Goal: Transaction & Acquisition: Obtain resource

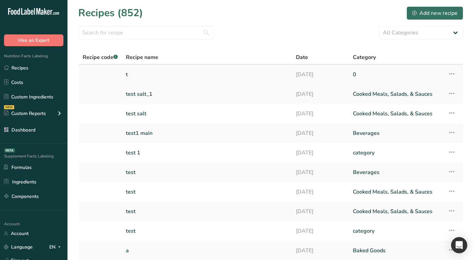
click at [167, 77] on link "t" at bounding box center [207, 75] width 162 height 14
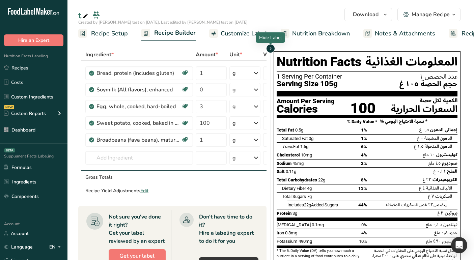
click at [272, 50] on icon "button" at bounding box center [270, 49] width 5 height 8
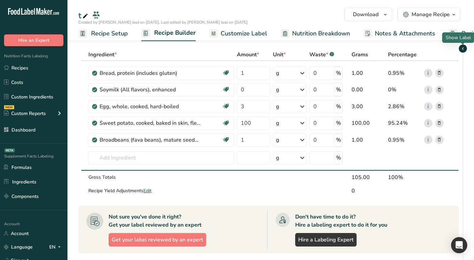
click at [461, 50] on icon "button" at bounding box center [463, 49] width 5 height 8
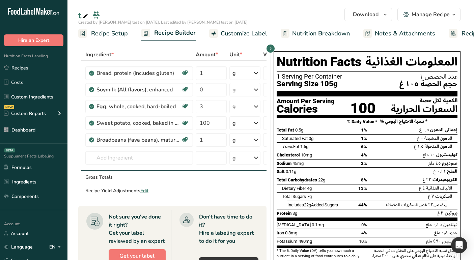
click at [245, 32] on span "Customize Label" at bounding box center [244, 33] width 47 height 9
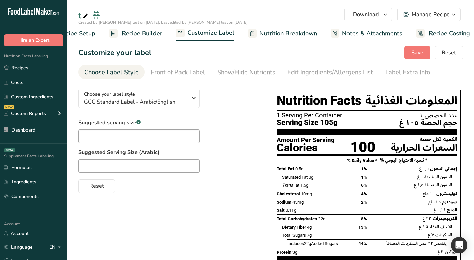
scroll to position [0, 39]
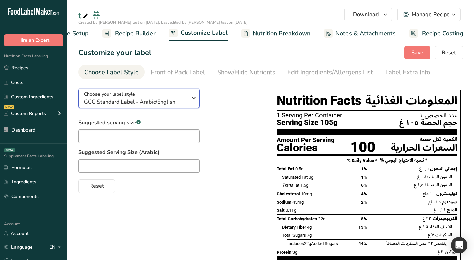
click at [185, 91] on div "Choose your label style GCC Standard Label - Arabic/English" at bounding box center [135, 98] width 103 height 15
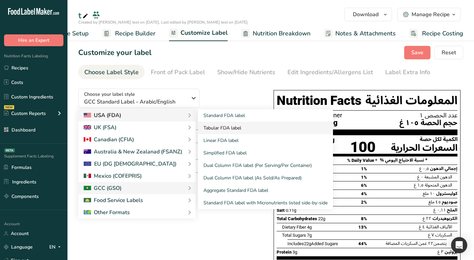
click at [243, 122] on link "Tabular FDA label" at bounding box center [265, 128] width 135 height 12
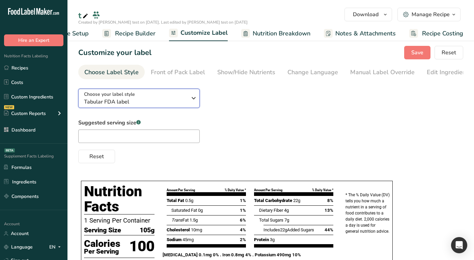
click at [177, 99] on div "Choose your label style Tabular FDA label" at bounding box center [135, 98] width 103 height 15
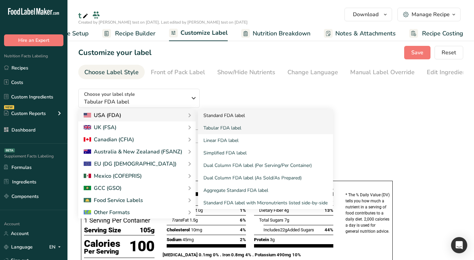
click at [220, 112] on link "Standard FDA label" at bounding box center [265, 115] width 135 height 12
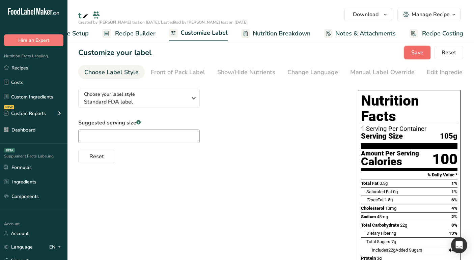
click at [423, 49] on span "Save" at bounding box center [418, 53] width 12 height 8
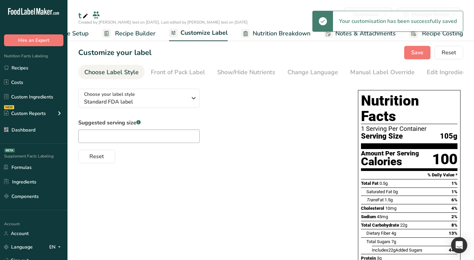
click at [136, 29] on span "Recipe Builder" at bounding box center [135, 33] width 41 height 9
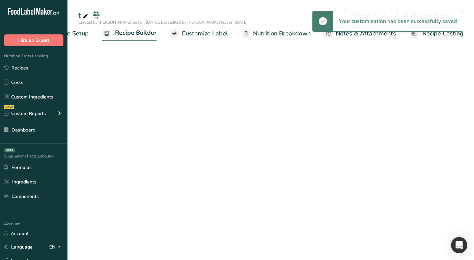
scroll to position [0, 39]
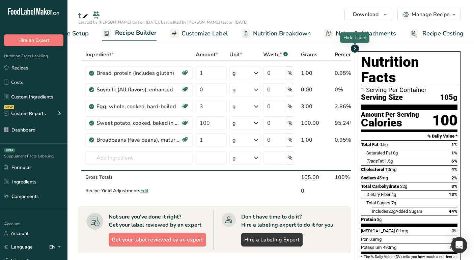
click at [356, 48] on icon "button" at bounding box center [355, 49] width 5 height 8
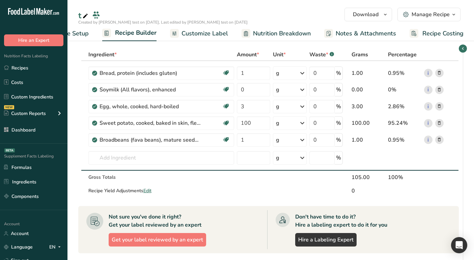
click at [209, 28] on link "Customize Label" at bounding box center [199, 33] width 58 height 15
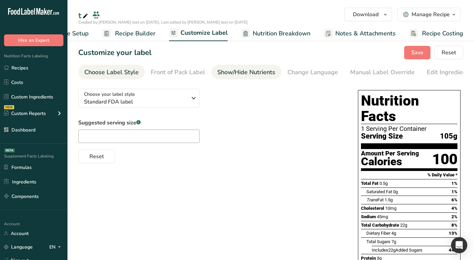
click at [263, 76] on div "Show/Hide Nutrients" at bounding box center [246, 72] width 58 height 9
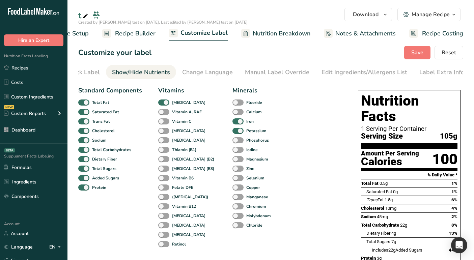
scroll to position [0, 0]
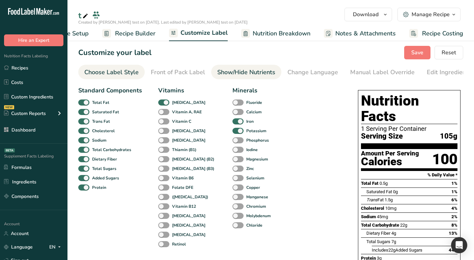
click at [119, 72] on div "Choose Label Style" at bounding box center [111, 72] width 54 height 9
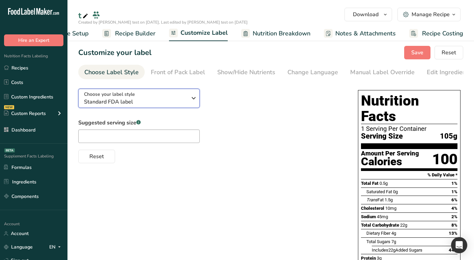
click at [148, 97] on div "Choose your label style Standard FDA label" at bounding box center [135, 98] width 103 height 15
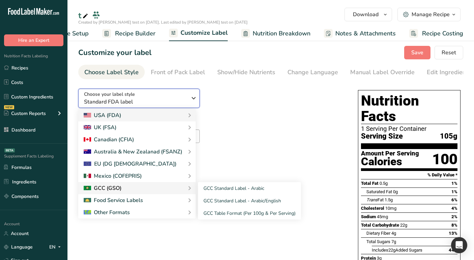
scroll to position [76, 0]
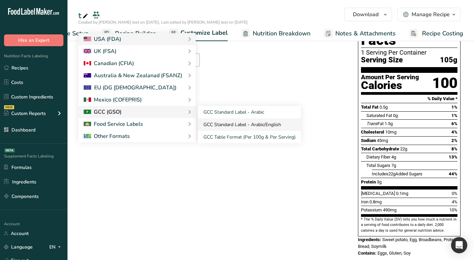
click at [243, 122] on link "GCC Standard Label - Arabic/English" at bounding box center [249, 125] width 103 height 12
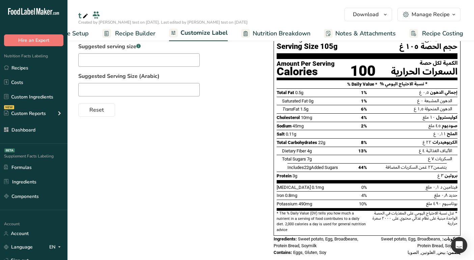
scroll to position [0, 0]
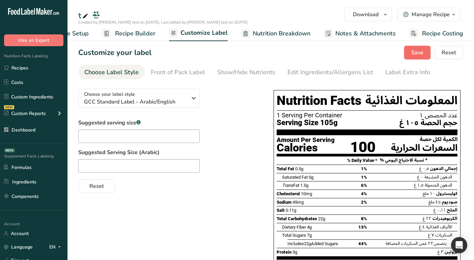
click at [416, 47] on button "Save" at bounding box center [418, 53] width 26 height 14
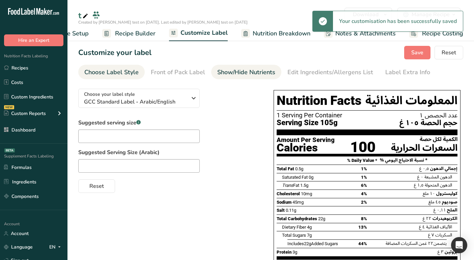
click at [231, 71] on div "Show/Hide Nutrients" at bounding box center [246, 72] width 58 height 9
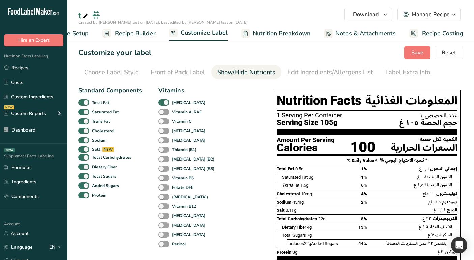
click at [129, 37] on span "Recipe Builder" at bounding box center [135, 33] width 41 height 9
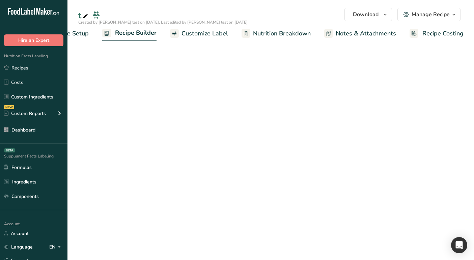
scroll to position [0, 39]
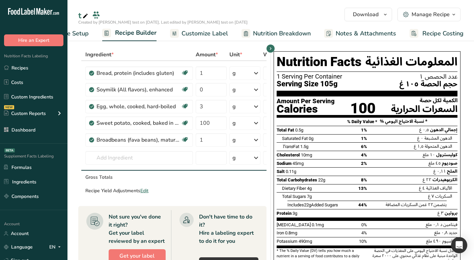
click at [196, 33] on span "Customize Label" at bounding box center [205, 33] width 47 height 9
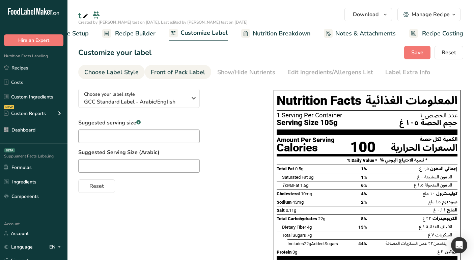
click at [172, 74] on div "Front of Pack Label" at bounding box center [178, 72] width 54 height 9
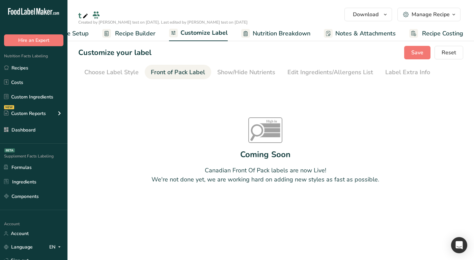
click at [140, 37] on span "Recipe Builder" at bounding box center [135, 33] width 41 height 9
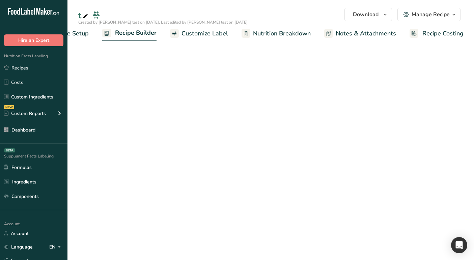
scroll to position [0, 39]
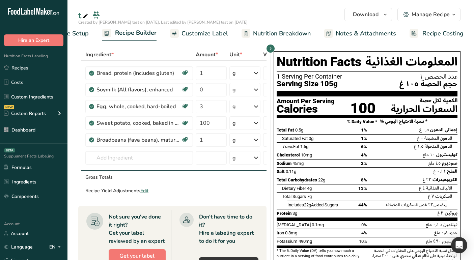
click at [207, 32] on span "Customize Label" at bounding box center [205, 33] width 47 height 9
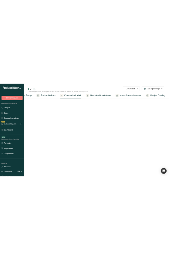
scroll to position [0, 39]
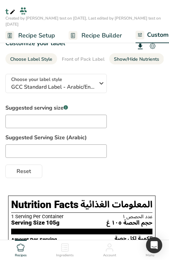
click at [136, 59] on div "Show/Hide Nutrients" at bounding box center [136, 59] width 45 height 7
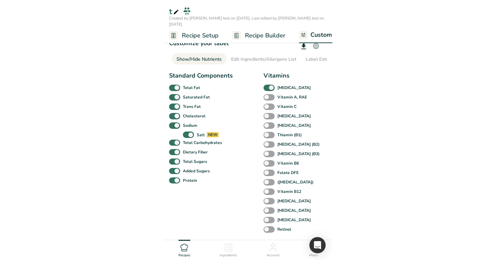
scroll to position [0, 102]
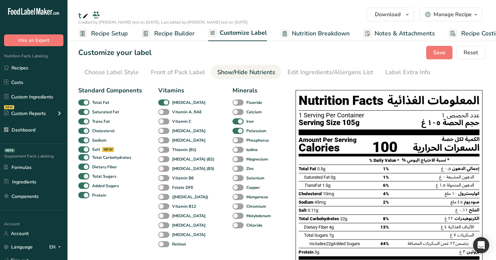
click at [176, 27] on link "Recipe Builder" at bounding box center [168, 33] width 53 height 15
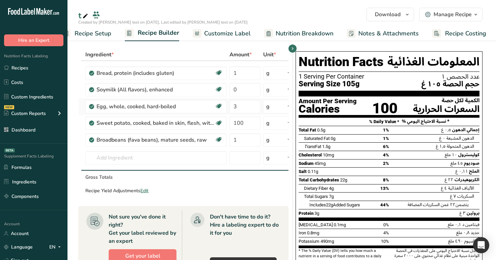
scroll to position [0, 17]
click at [291, 47] on icon "button" at bounding box center [292, 49] width 5 height 8
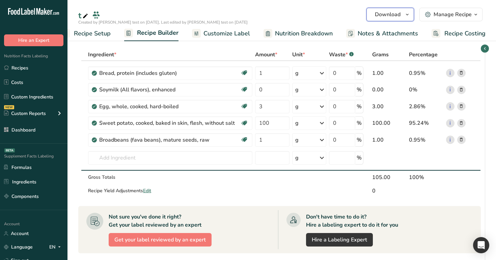
click at [395, 10] on button "Download" at bounding box center [391, 15] width 48 height 14
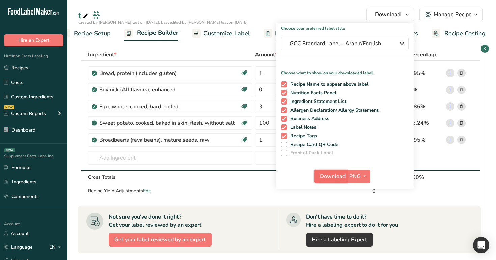
click at [334, 172] on button "Download" at bounding box center [330, 177] width 33 height 14
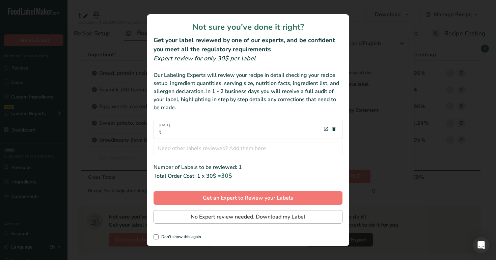
click at [309, 209] on div "Not sure you've done it right? Get your label reviewed by one of our experts, a…" at bounding box center [248, 130] width 203 height 232
click at [305, 223] on button "No Expert review needed. Download my Label" at bounding box center [248, 217] width 189 height 14
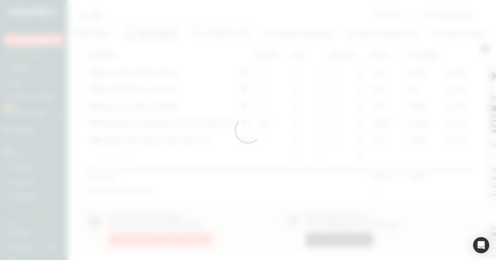
scroll to position [0, 0]
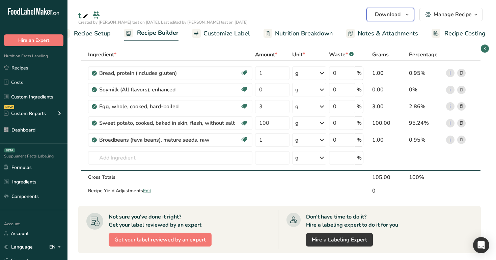
click at [400, 15] on span "Download" at bounding box center [388, 14] width 26 height 8
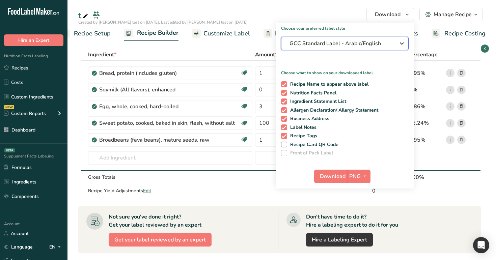
click at [380, 44] on span "GCC Standard Label - Arabic/English" at bounding box center [340, 44] width 101 height 8
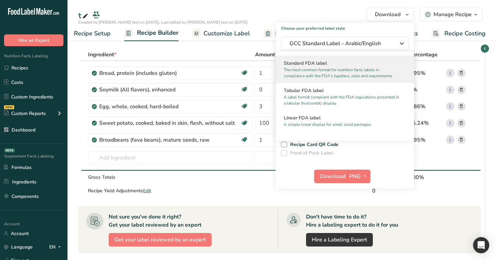
click at [357, 66] on h2 "Standard FDA label" at bounding box center [345, 63] width 122 height 7
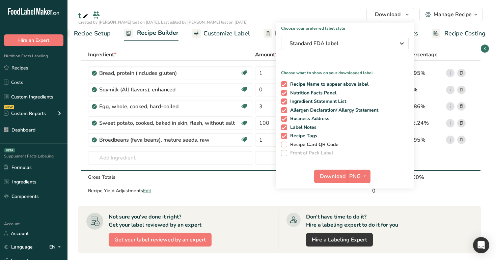
click at [320, 143] on span "Recipe Card QR Code" at bounding box center [313, 145] width 52 height 6
click at [286, 143] on input "Recipe Card QR Code" at bounding box center [283, 145] width 4 height 4
checkbox input "true"
click at [338, 173] on span "Download" at bounding box center [333, 177] width 26 height 8
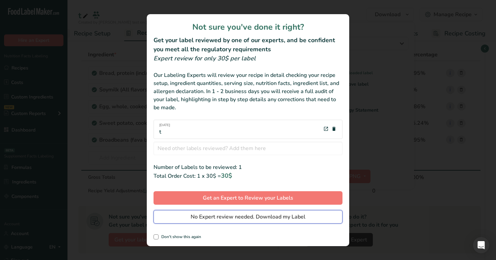
click at [286, 218] on span "No Expert review needed. Download my Label" at bounding box center [248, 217] width 115 height 8
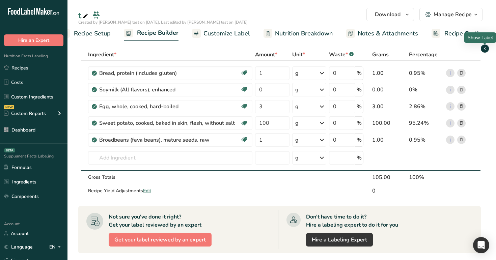
click at [474, 51] on icon "button" at bounding box center [485, 49] width 5 height 8
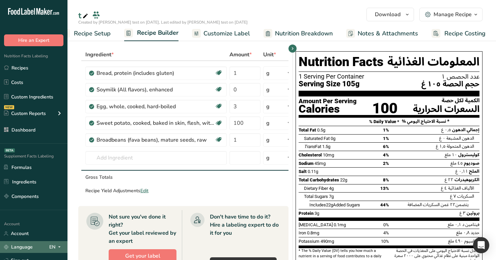
click at [54, 249] on div "EN" at bounding box center [56, 247] width 14 height 8
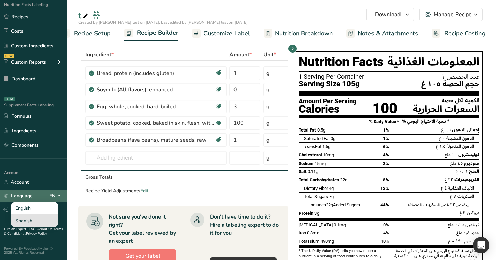
click at [39, 216] on div "Spanish" at bounding box center [34, 221] width 47 height 12
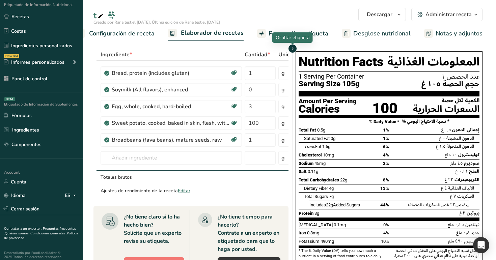
click at [294, 49] on icon "button" at bounding box center [292, 49] width 5 height 8
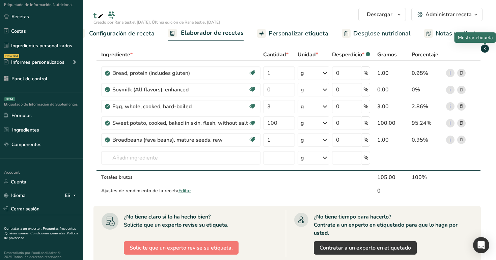
click at [474, 48] on span "button" at bounding box center [485, 49] width 8 height 8
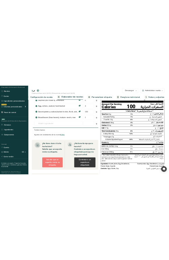
scroll to position [0, 0]
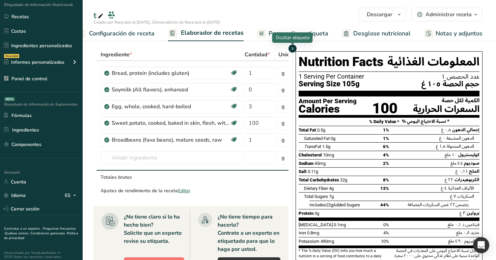
click at [292, 50] on icon "button" at bounding box center [292, 49] width 5 height 8
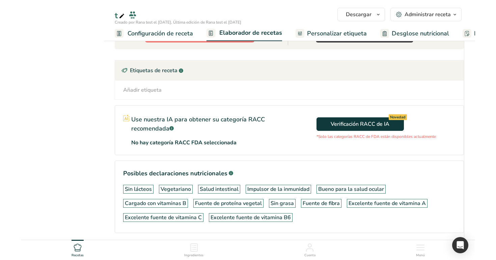
scroll to position [218, 0]
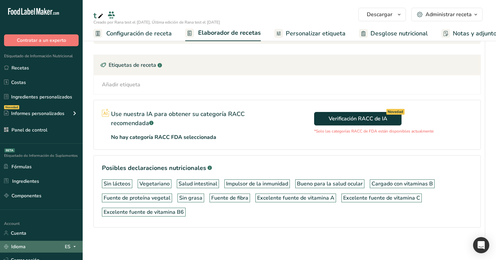
click at [72, 245] on icon at bounding box center [74, 247] width 5 height 8
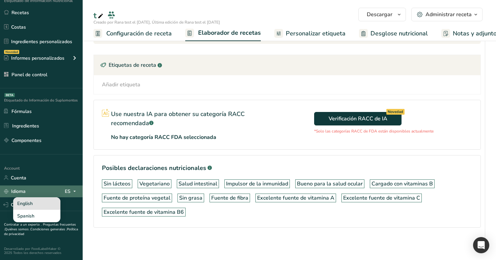
click at [42, 205] on div "English" at bounding box center [36, 204] width 47 height 12
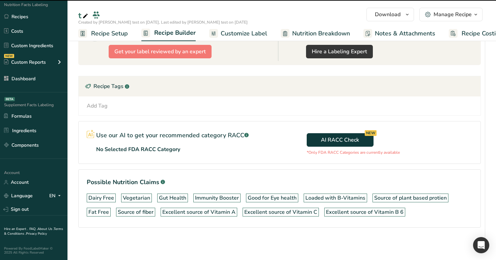
click at [75, 160] on section "Ingredient * Amount * Unit * Waste * .a-a{fill:#347362;}.b-a{fill:#fff;} Grams …" at bounding box center [282, 54] width 429 height 414
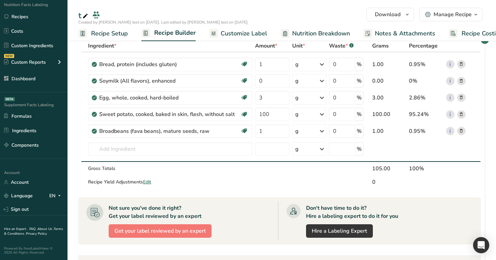
scroll to position [0, 0]
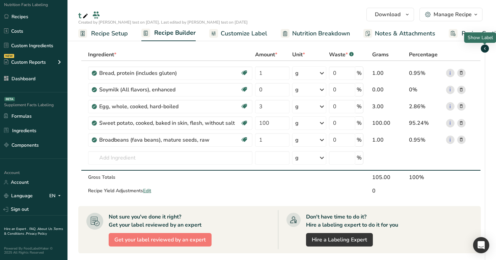
click at [474, 49] on icon "button" at bounding box center [485, 49] width 5 height 8
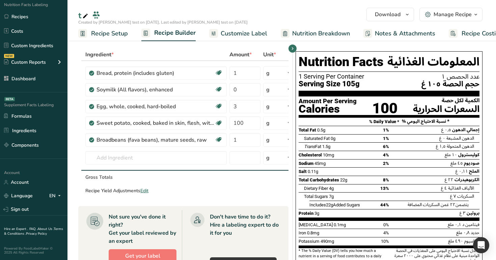
click at [251, 32] on span "Customize Label" at bounding box center [244, 33] width 47 height 9
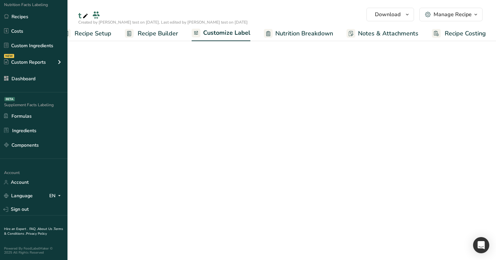
scroll to position [0, 17]
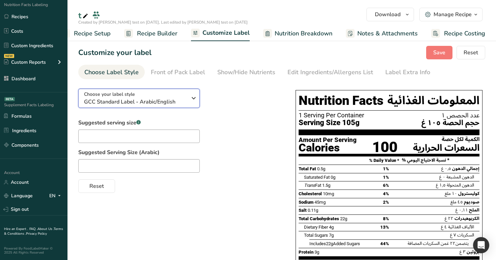
click at [140, 97] on div "Choose your label style GCC Standard Label - Arabic/English" at bounding box center [135, 98] width 103 height 15
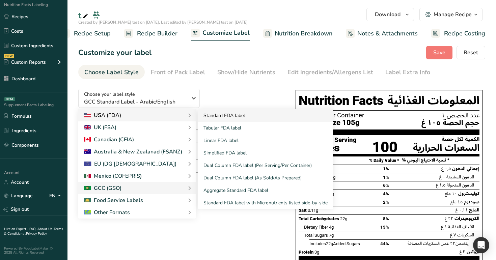
click at [226, 117] on link "Standard FDA label" at bounding box center [265, 115] width 135 height 12
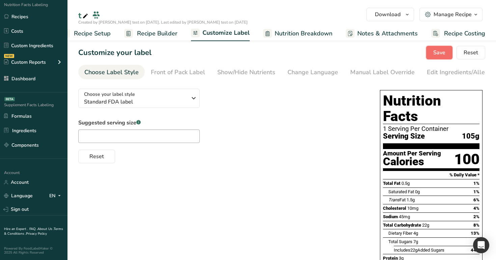
click at [439, 49] on span "Save" at bounding box center [440, 53] width 12 height 8
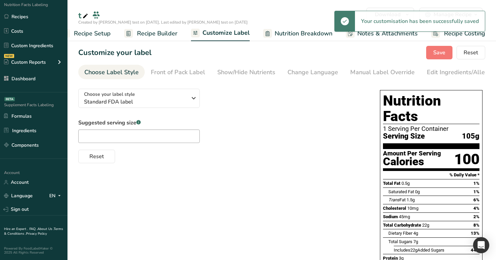
click at [158, 32] on span "Recipe Builder" at bounding box center [157, 33] width 41 height 9
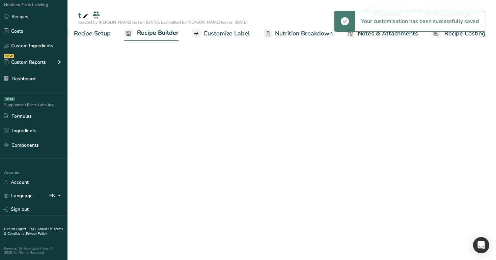
scroll to position [0, 17]
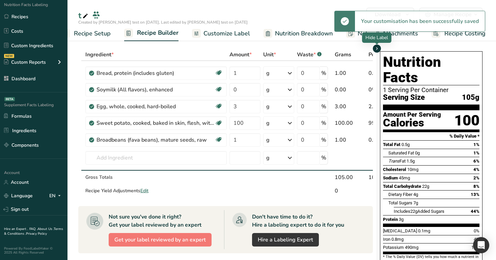
click at [379, 51] on icon "button" at bounding box center [377, 49] width 5 height 8
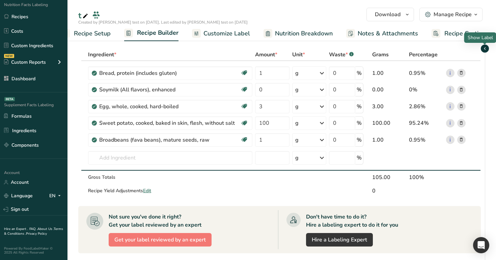
click at [474, 45] on span "button" at bounding box center [485, 49] width 8 height 8
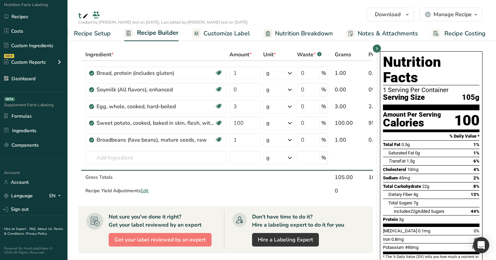
click at [228, 33] on span "Customize Label" at bounding box center [227, 33] width 47 height 9
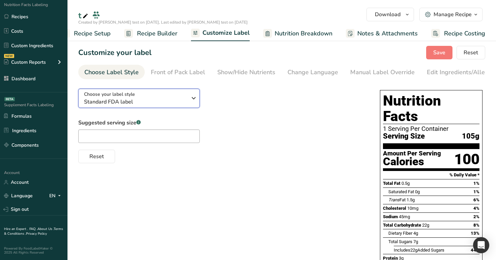
click at [164, 100] on span "Standard FDA label" at bounding box center [135, 102] width 103 height 8
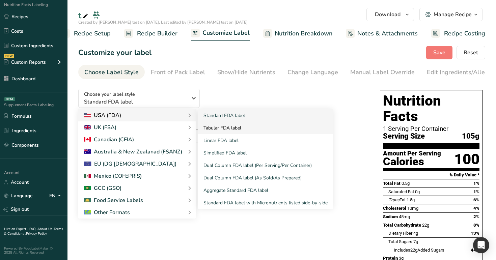
click at [239, 127] on link "Tabular FDA label" at bounding box center [265, 128] width 135 height 12
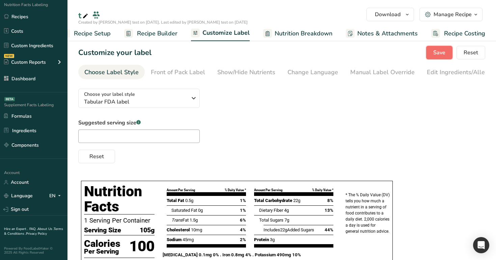
click at [443, 52] on span "Save" at bounding box center [440, 53] width 12 height 8
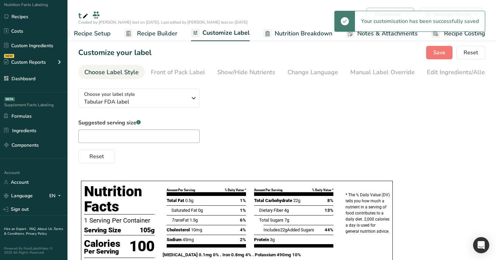
click at [394, 13] on div "Your customisation has been successfully saved" at bounding box center [420, 21] width 130 height 20
click at [403, 8] on button "Download" at bounding box center [391, 15] width 48 height 14
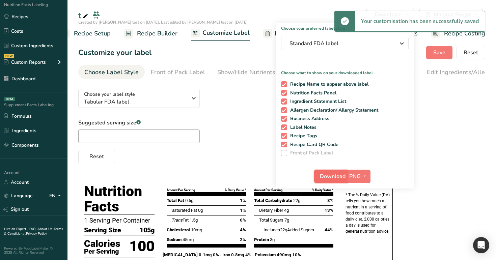
click at [339, 178] on span "Download" at bounding box center [333, 177] width 26 height 8
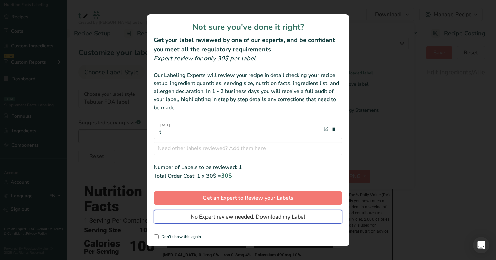
click at [299, 211] on button "No Expert review needed. Download my Label" at bounding box center [248, 217] width 189 height 14
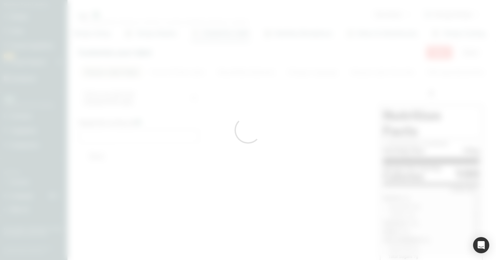
scroll to position [0, 0]
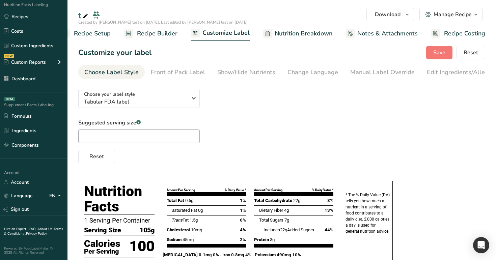
click at [163, 30] on span "Recipe Builder" at bounding box center [157, 33] width 41 height 9
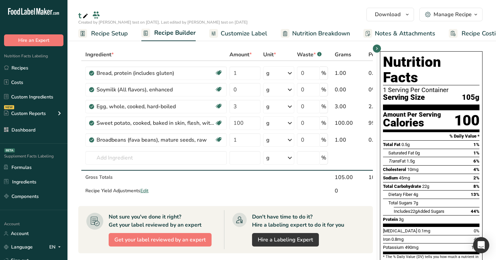
scroll to position [0, 17]
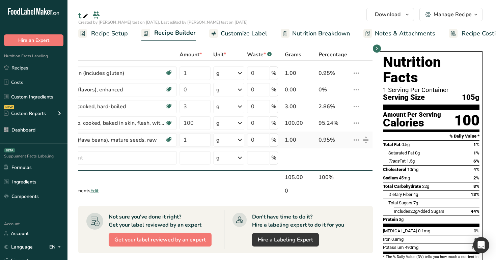
click at [357, 139] on icon at bounding box center [357, 140] width 8 height 12
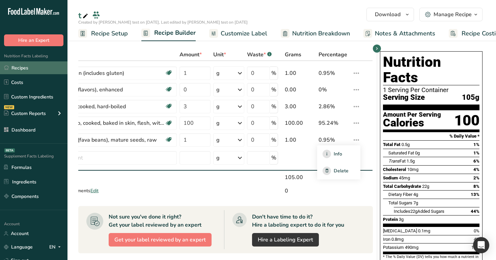
click at [24, 74] on link "Recipes" at bounding box center [34, 67] width 68 height 13
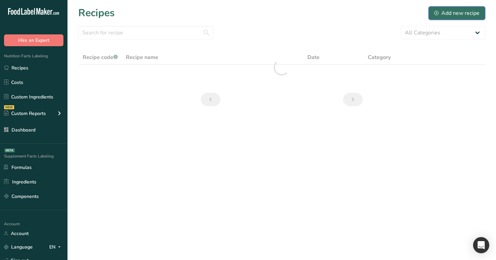
click at [454, 9] on div "Add new recipe" at bounding box center [457, 13] width 45 height 8
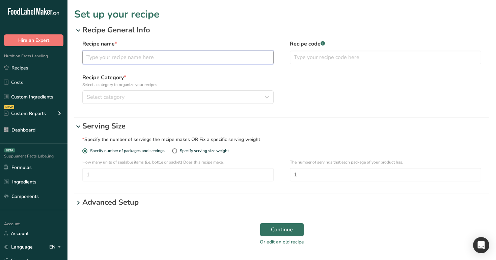
click at [207, 54] on input "text" at bounding box center [177, 58] width 191 height 14
type input "m"
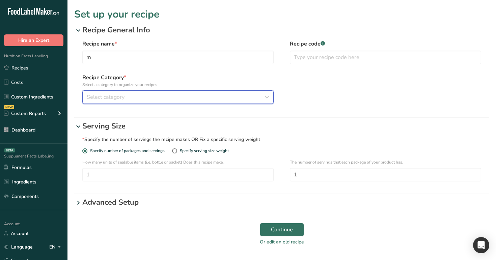
click at [198, 98] on div "Select category" at bounding box center [176, 97] width 179 height 8
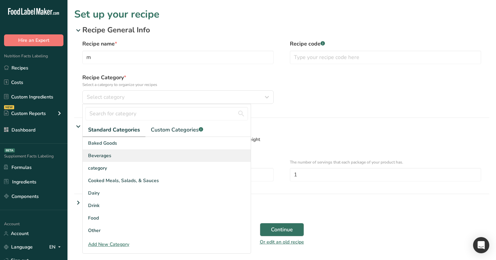
click at [196, 159] on div "Beverages" at bounding box center [167, 156] width 168 height 12
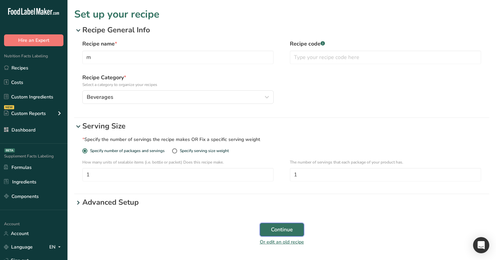
click at [289, 232] on span "Continue" at bounding box center [282, 230] width 22 height 8
